Goal: Task Accomplishment & Management: Manage account settings

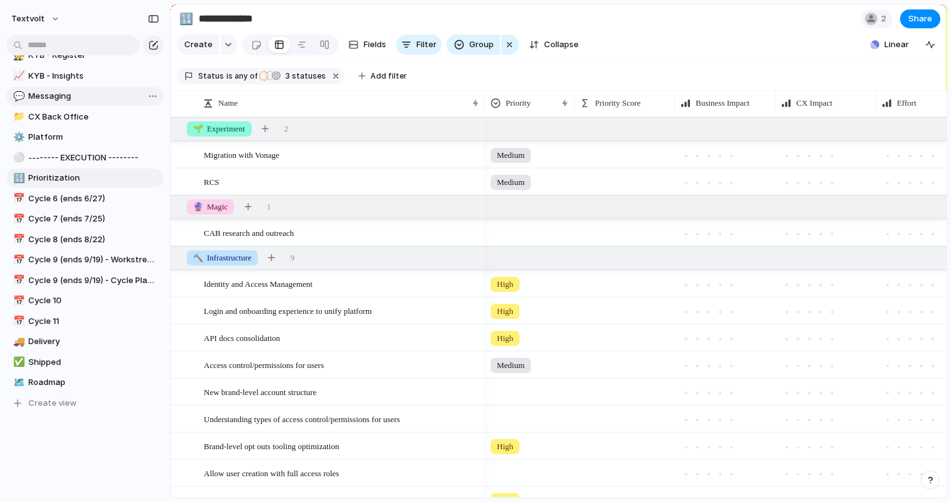
scroll to position [323, 0]
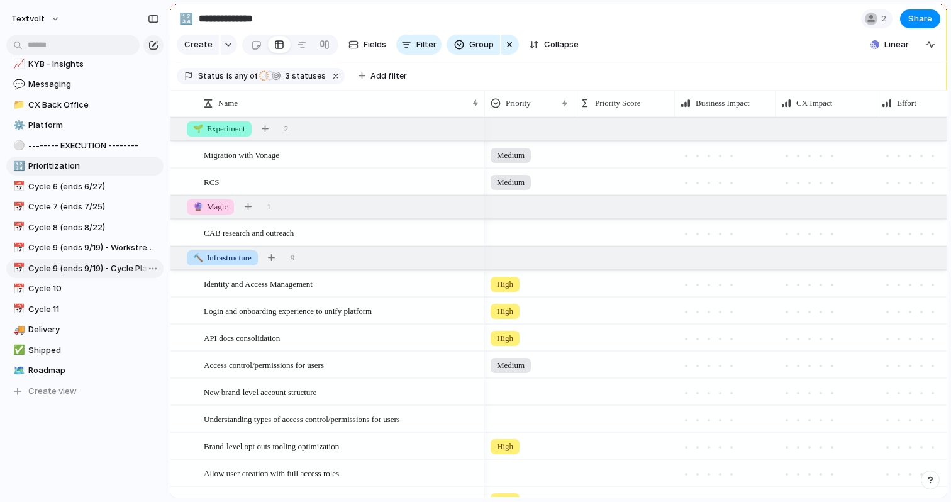
click at [86, 265] on span "Cycle 9 (ends 9/19) - Cycle Planning" at bounding box center [93, 268] width 131 height 13
type input "**********"
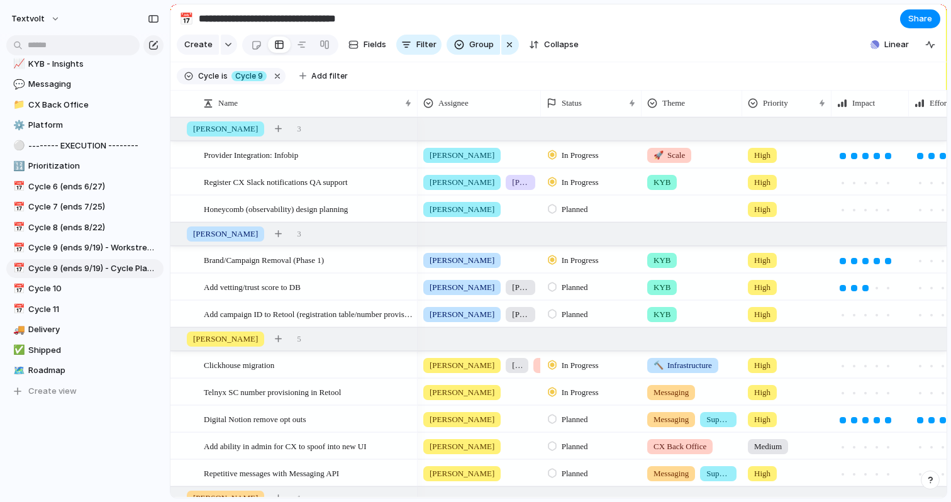
click at [588, 211] on span "Planned" at bounding box center [575, 209] width 26 height 13
click at [588, 303] on span "In Progress" at bounding box center [584, 305] width 44 height 13
click at [433, 416] on span "[PERSON_NAME]" at bounding box center [462, 419] width 65 height 13
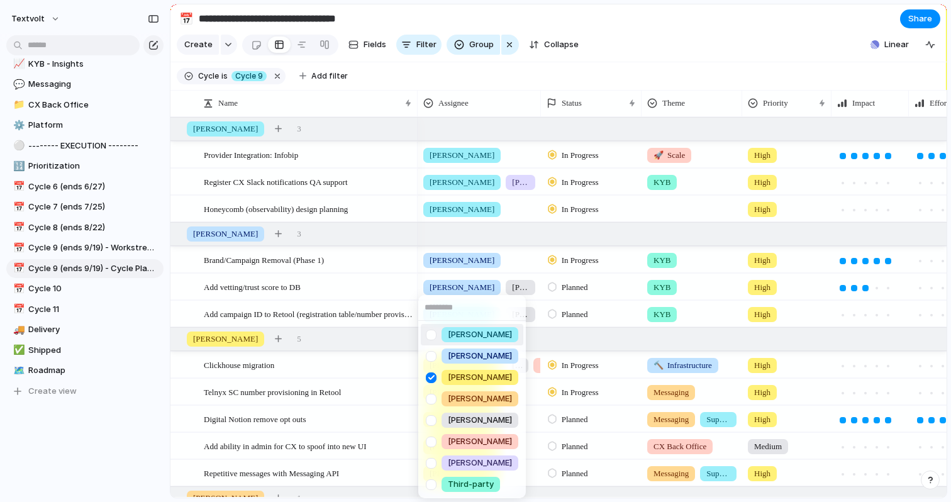
click at [433, 327] on div at bounding box center [431, 335] width 22 height 22
click at [431, 376] on div at bounding box center [431, 378] width 22 height 22
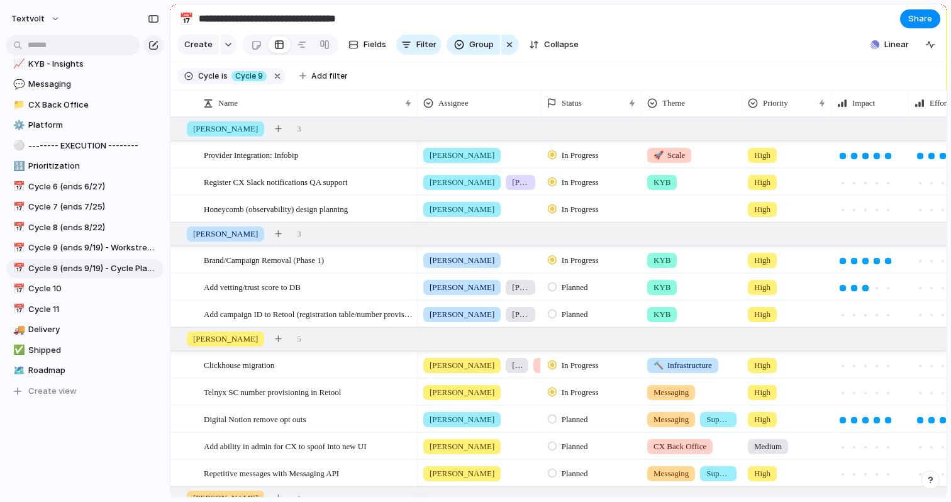
click at [576, 74] on div "[PERSON_NAME] [PERSON_NAME] [PERSON_NAME] [PERSON_NAME] [PERSON_NAME] [PERSON_N…" at bounding box center [475, 251] width 951 height 502
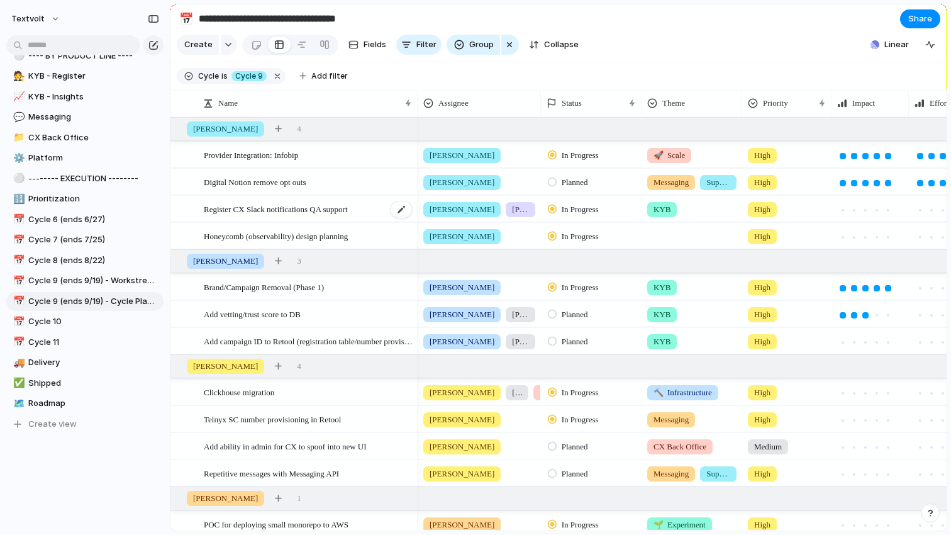
click at [348, 213] on span "Register CX Slack notifications QA support" at bounding box center [276, 208] width 144 height 14
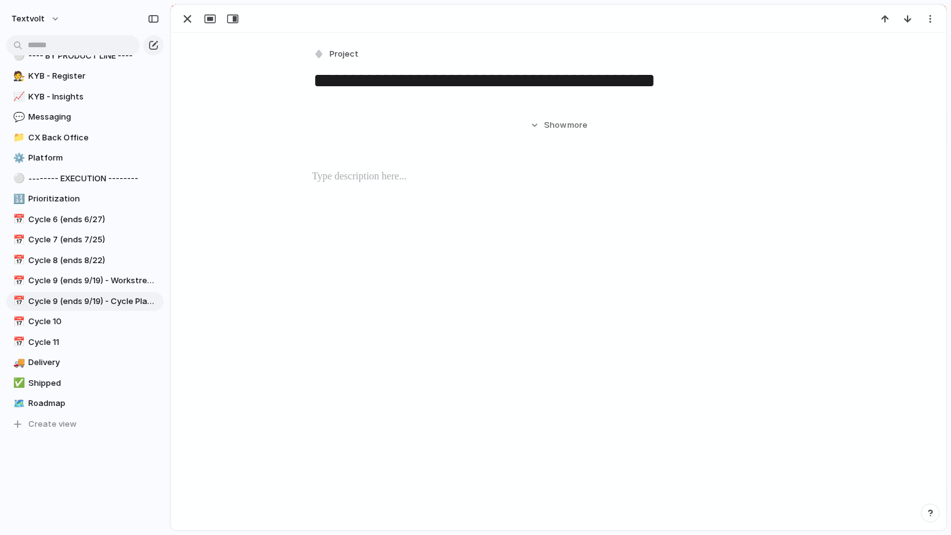
scroll to position [543, 0]
click at [350, 131] on div "Hide Show more" at bounding box center [558, 120] width 745 height 23
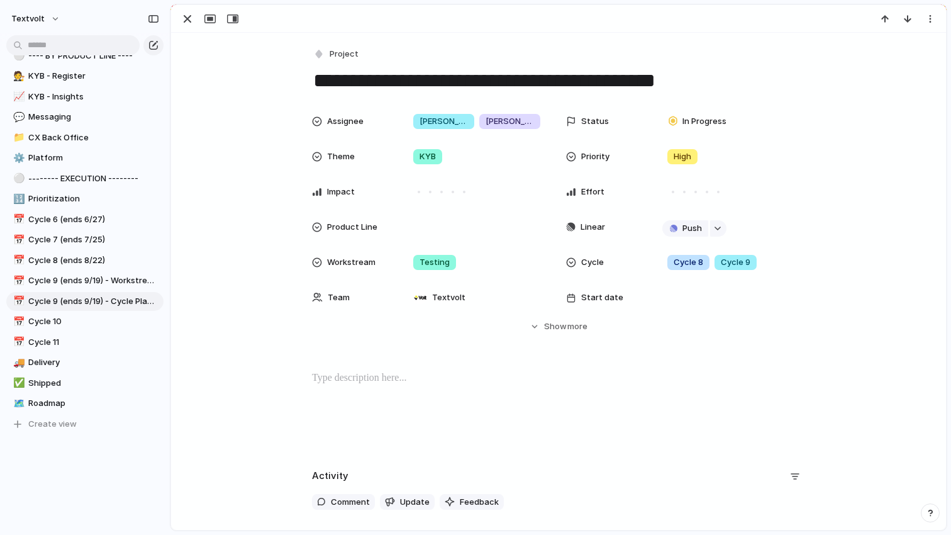
drag, startPoint x: 695, startPoint y: 84, endPoint x: 394, endPoint y: 82, distance: 301.4
click at [394, 82] on textarea "**********" at bounding box center [558, 80] width 493 height 26
click at [491, 74] on textarea "**********" at bounding box center [558, 80] width 493 height 26
type textarea "**********"
click at [545, 32] on div at bounding box center [558, 19] width 775 height 28
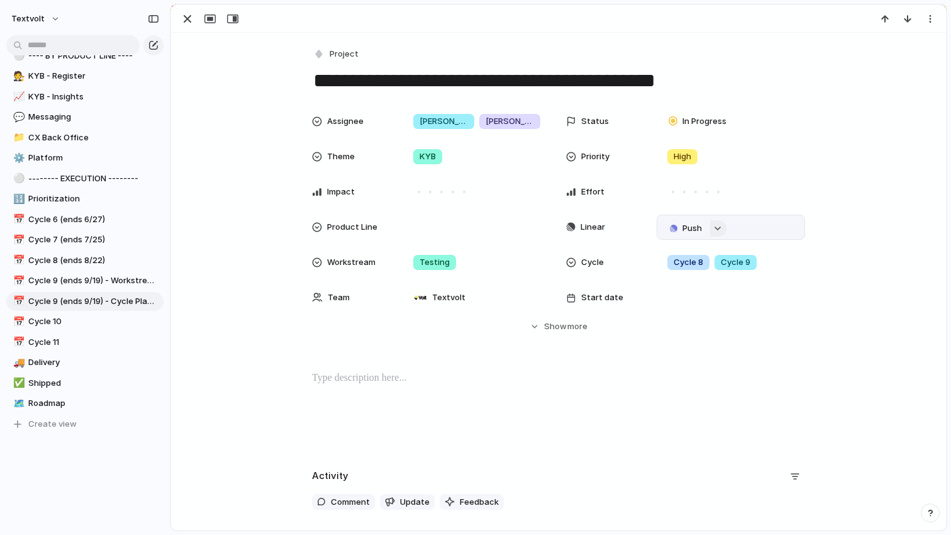
click at [718, 230] on div "button" at bounding box center [717, 228] width 9 height 5
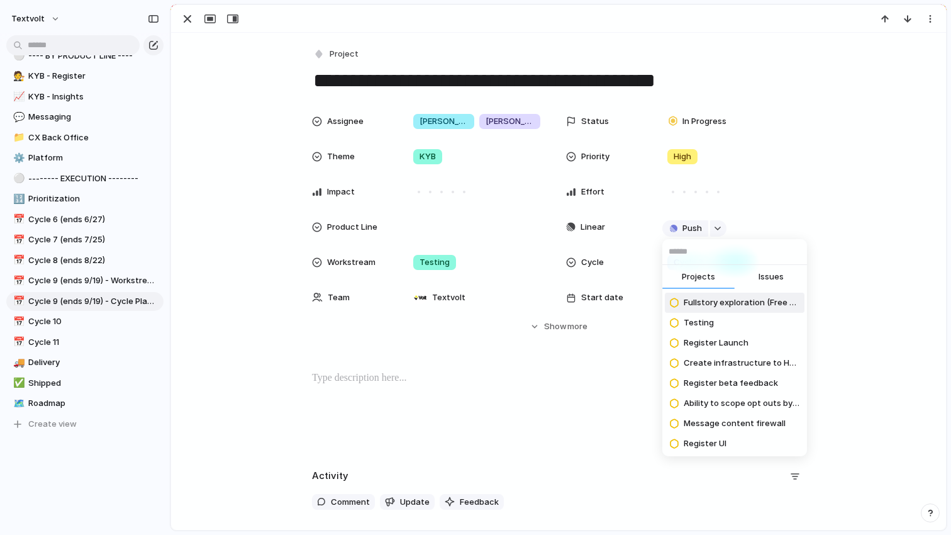
click at [766, 281] on span "Issues" at bounding box center [771, 277] width 25 height 13
click at [739, 256] on input "text" at bounding box center [734, 251] width 145 height 25
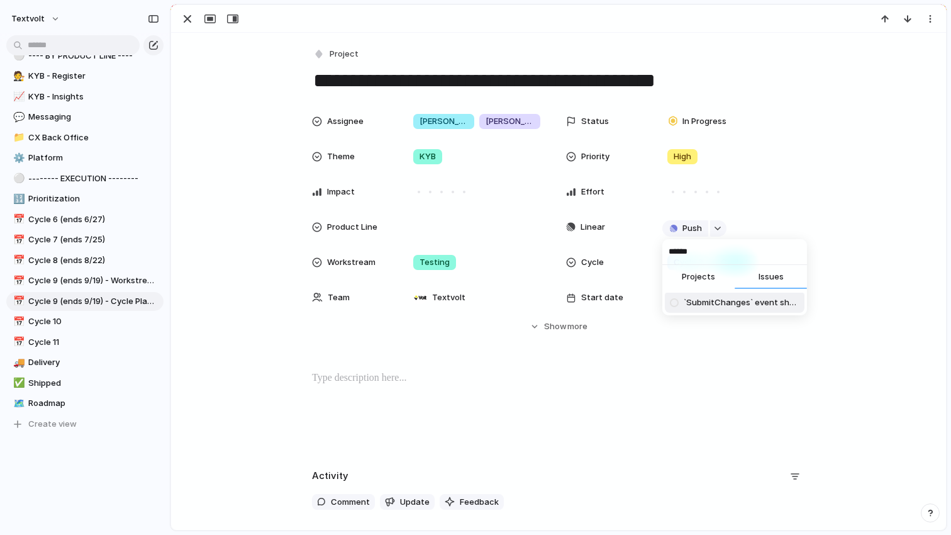
type input "******"
click at [720, 306] on span "`SubmitChanges` event should move Campaigns to `InternalReviewInProgress`" at bounding box center [742, 302] width 116 height 13
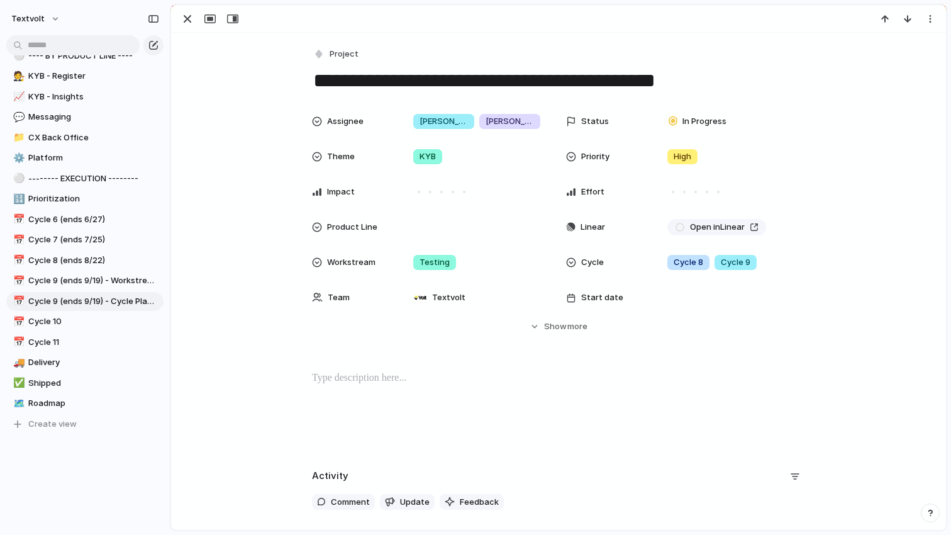
click at [649, 43] on div "**********" at bounding box center [558, 387] width 775 height 708
click at [182, 17] on div "button" at bounding box center [187, 18] width 15 height 15
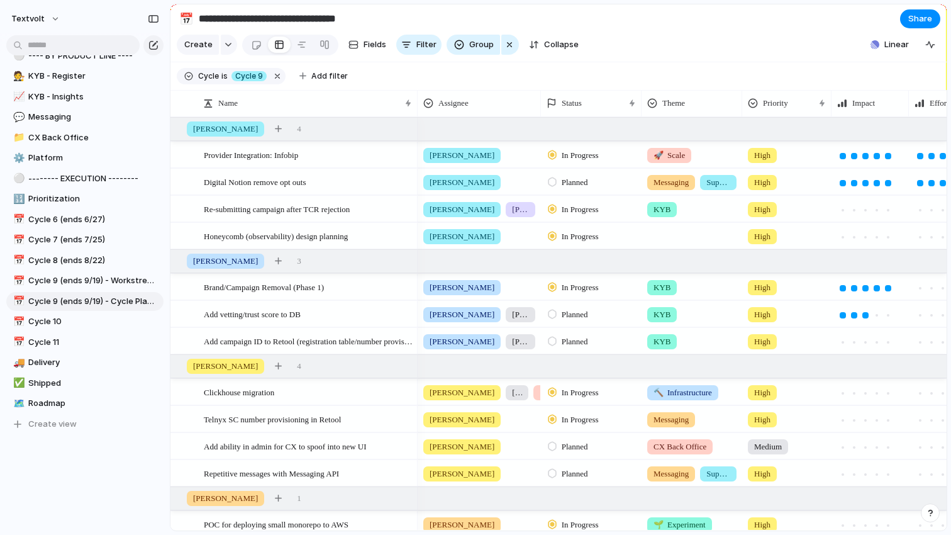
click at [597, 208] on span "In Progress" at bounding box center [580, 209] width 37 height 13
click at [579, 282] on span "Planned" at bounding box center [578, 283] width 32 height 13
click at [334, 176] on div "Digital Notion remove opt outs" at bounding box center [308, 182] width 209 height 26
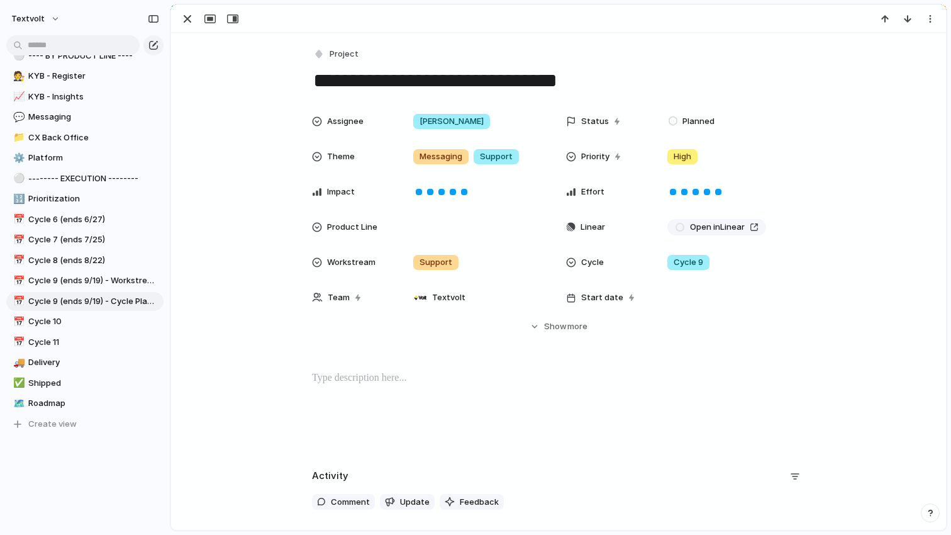
click at [617, 88] on textarea "**********" at bounding box center [558, 80] width 493 height 26
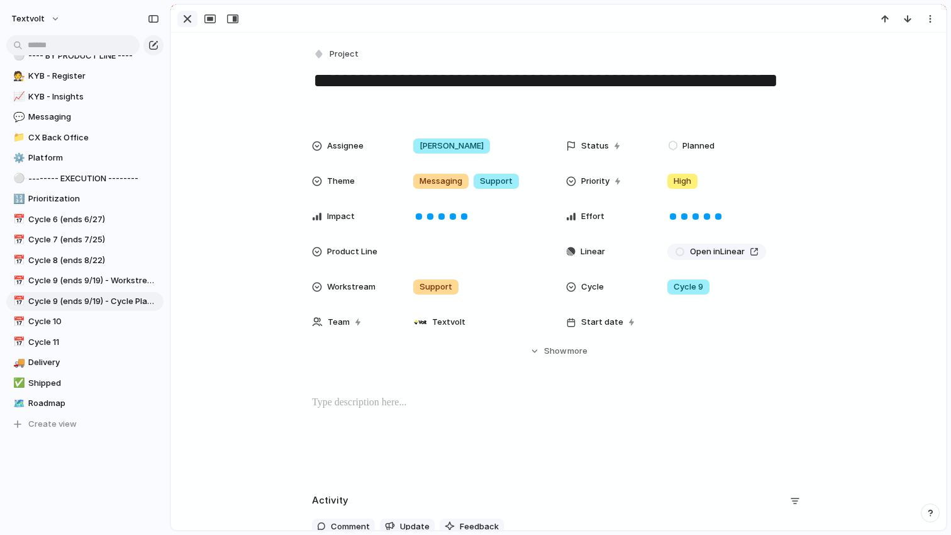
type textarea "**********"
click at [186, 15] on div "button" at bounding box center [187, 18] width 15 height 15
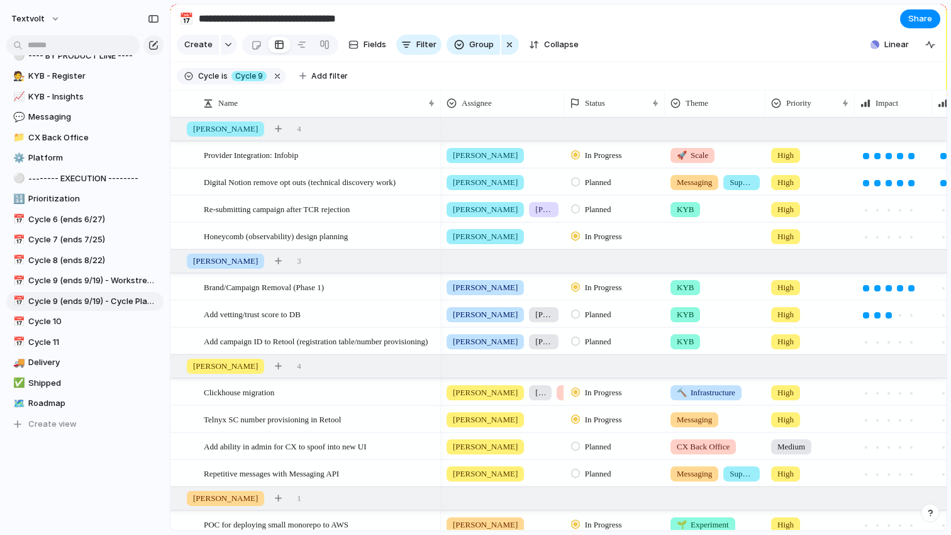
drag, startPoint x: 416, startPoint y: 97, endPoint x: 439, endPoint y: 104, distance: 24.5
click at [439, 104] on div at bounding box center [440, 103] width 6 height 26
click at [535, 208] on span "[PERSON_NAME]" at bounding box center [543, 209] width 17 height 13
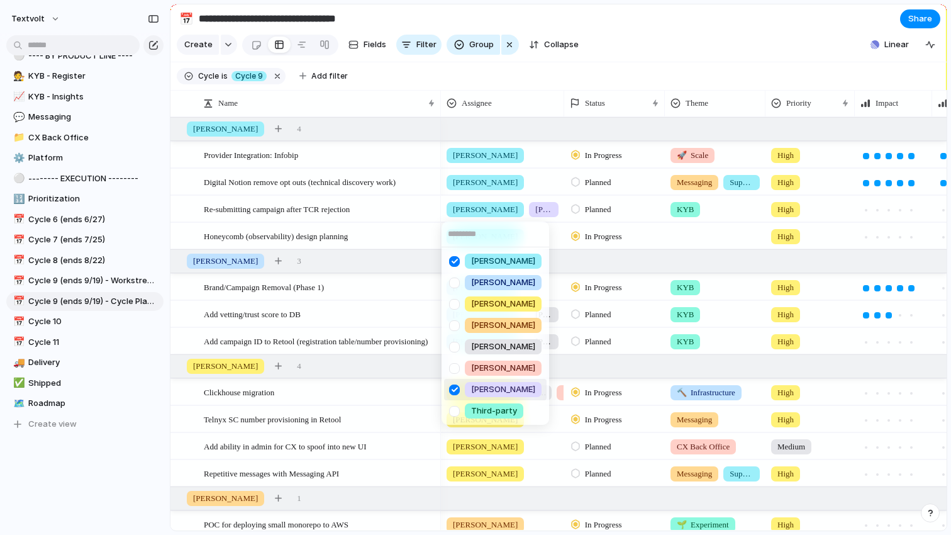
click at [455, 392] on div at bounding box center [455, 390] width 22 height 22
click at [594, 55] on div "[PERSON_NAME] [PERSON_NAME] [PERSON_NAME] [PERSON_NAME] [PERSON_NAME] [PERSON_N…" at bounding box center [475, 267] width 951 height 535
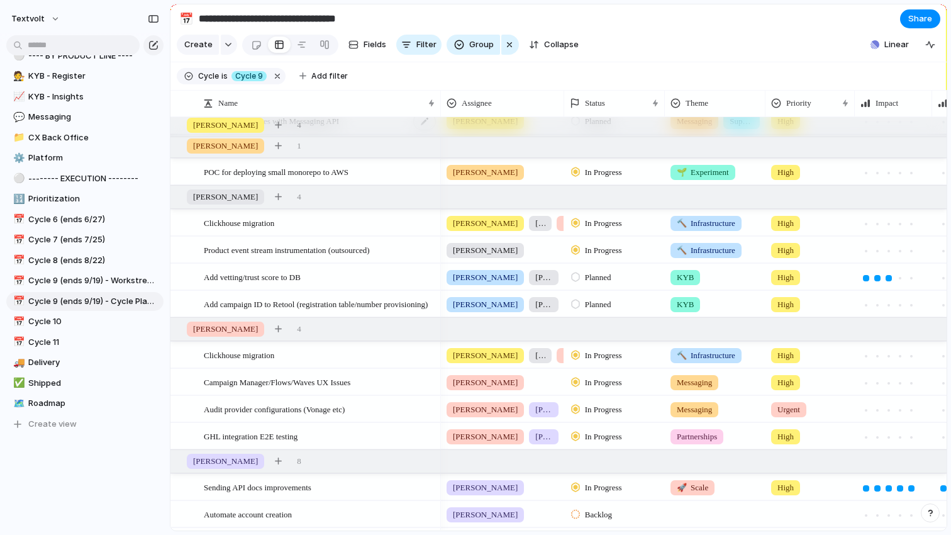
scroll to position [358, 0]
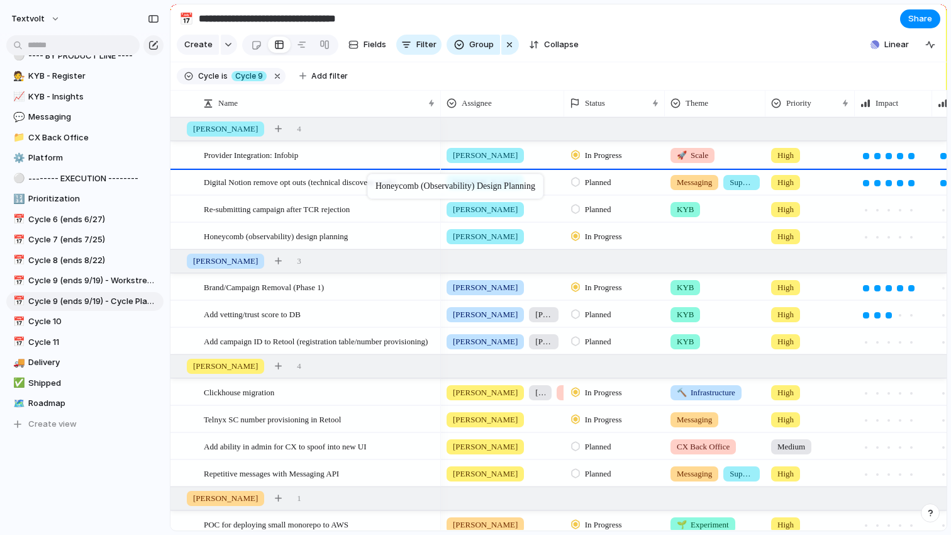
drag, startPoint x: 372, startPoint y: 235, endPoint x: 374, endPoint y: 176, distance: 58.5
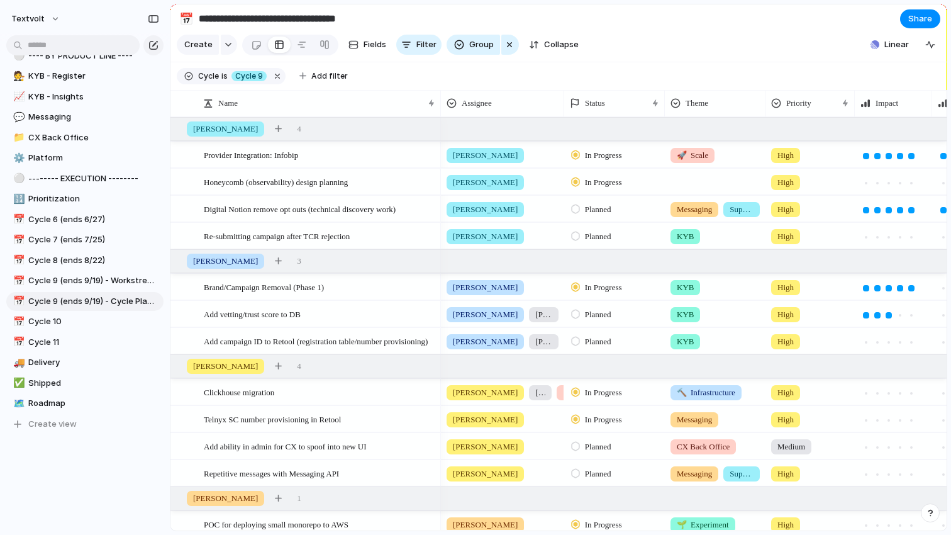
click at [696, 179] on div at bounding box center [715, 179] width 99 height 21
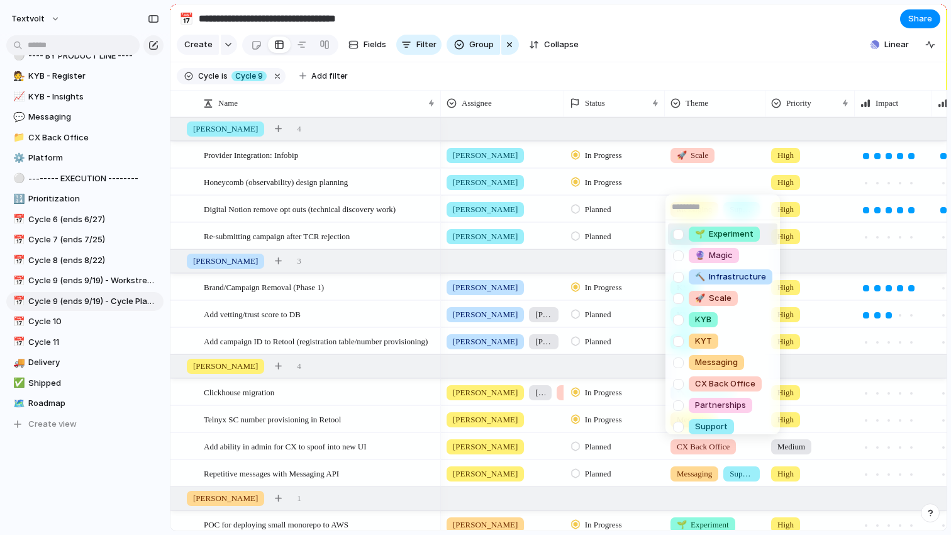
click at [714, 55] on div "🌱 Experiment 🔮 Magic 🔨 Infrastructure 🚀 Scale KYB KYT Messaging CX Back Office …" at bounding box center [475, 267] width 951 height 535
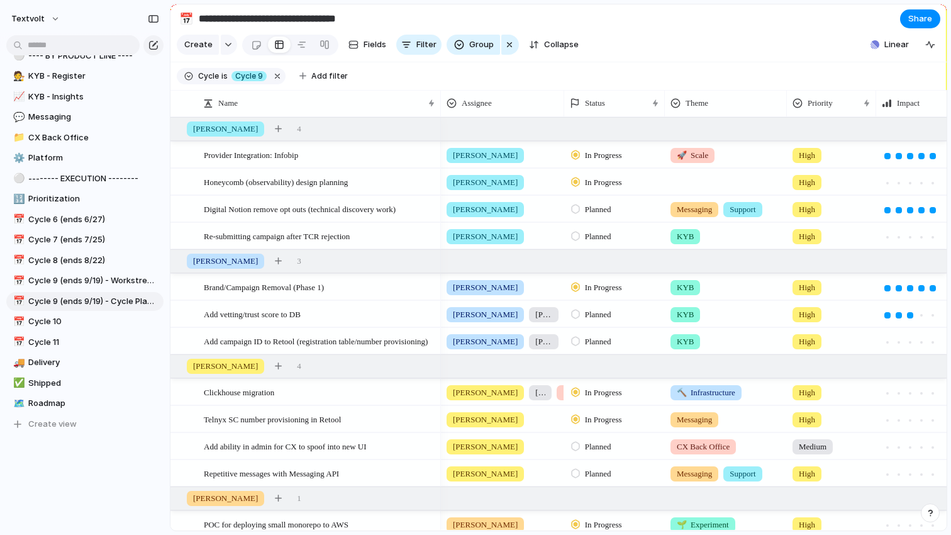
drag, startPoint x: 762, startPoint y: 101, endPoint x: 784, endPoint y: 103, distance: 21.4
click at [784, 103] on div at bounding box center [786, 103] width 6 height 26
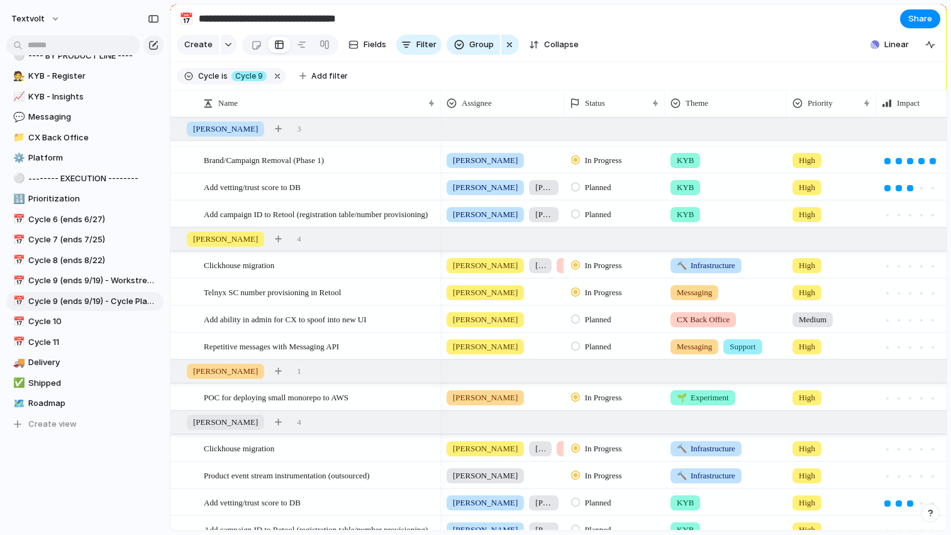
scroll to position [54, 0]
